Goal: Task Accomplishment & Management: Manage account settings

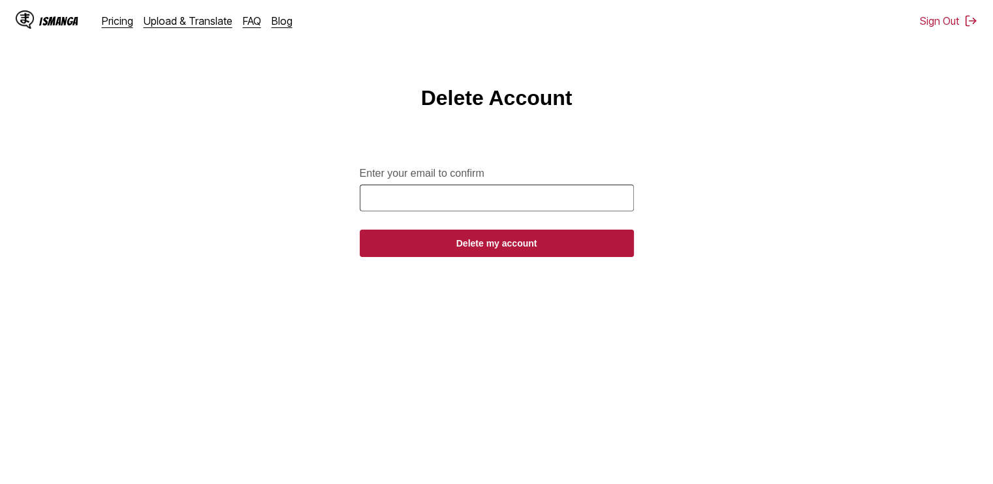
click at [441, 212] on input "Enter your email to confirm" at bounding box center [497, 198] width 274 height 27
type input "**********"
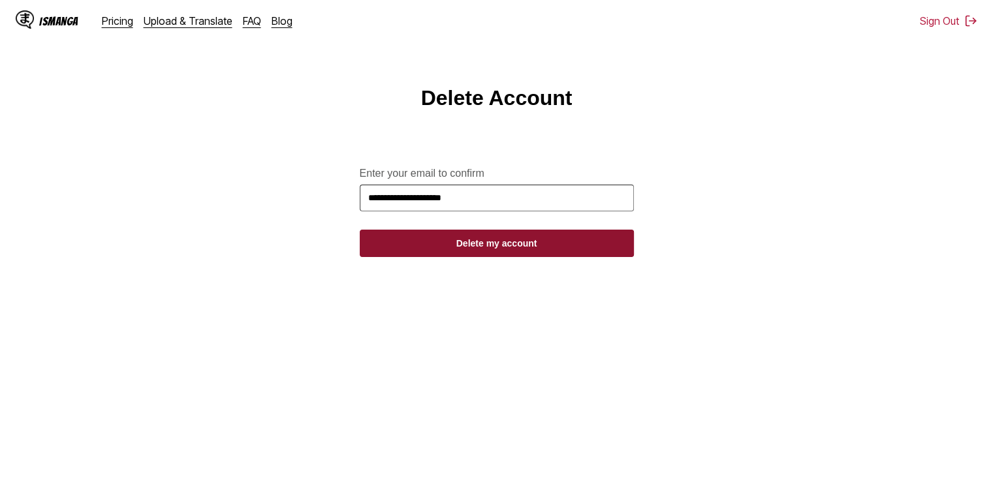
click at [551, 257] on button "Delete my account" at bounding box center [497, 243] width 274 height 27
